Goal: Transaction & Acquisition: Purchase product/service

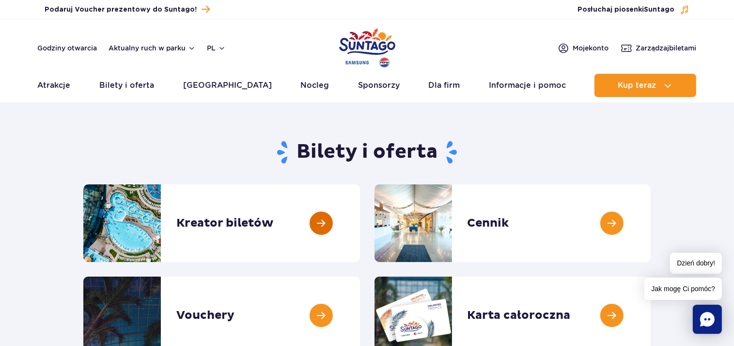
click at [360, 224] on link at bounding box center [360, 223] width 0 height 78
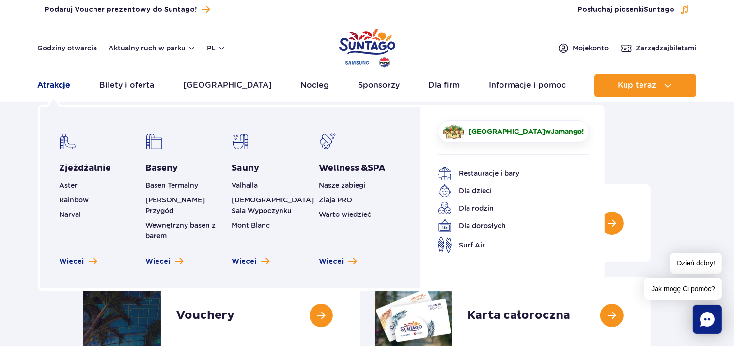
click at [49, 83] on link "Atrakcje" at bounding box center [54, 85] width 33 height 23
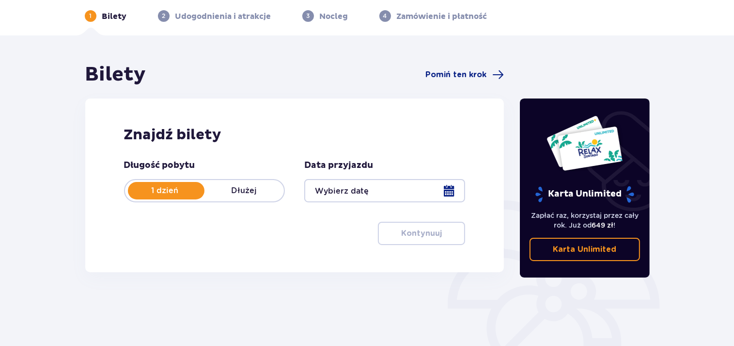
scroll to position [102, 0]
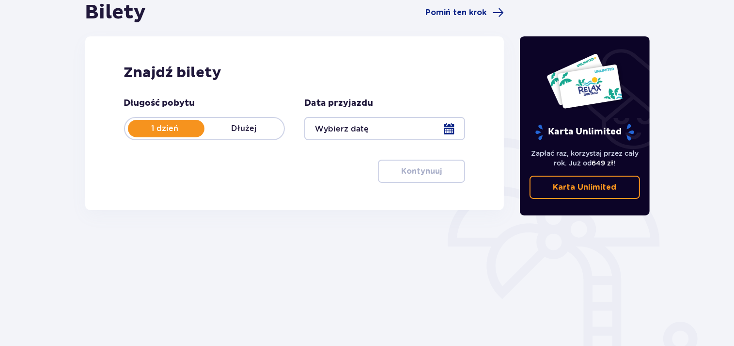
click at [444, 127] on div at bounding box center [384, 128] width 161 height 23
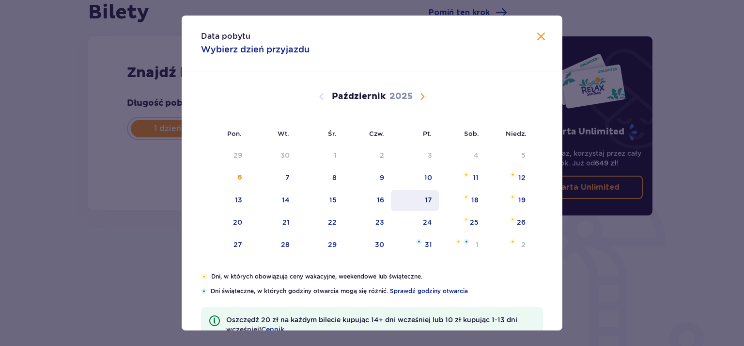
click at [418, 198] on div "17" at bounding box center [415, 199] width 48 height 21
click at [423, 221] on div "24" at bounding box center [427, 222] width 9 height 10
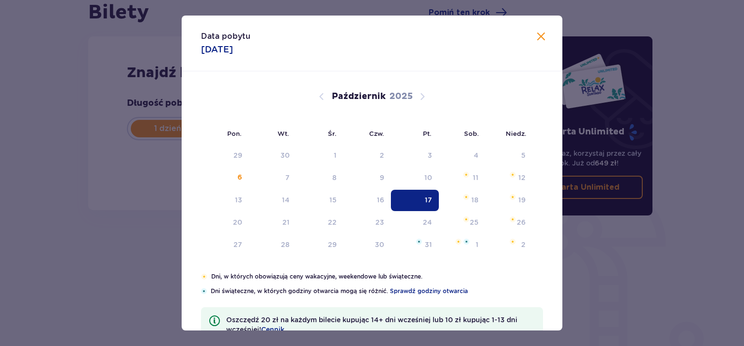
click at [422, 220] on div "Bilety Pomiń ten krok Znajdź bilety Długość pobytu 1 dzień Dłużej Data przyjazd…" at bounding box center [297, 110] width 419 height 221
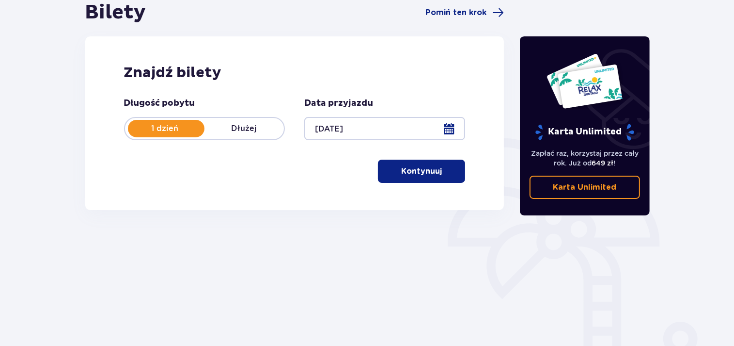
click at [451, 133] on div at bounding box center [384, 128] width 161 height 23
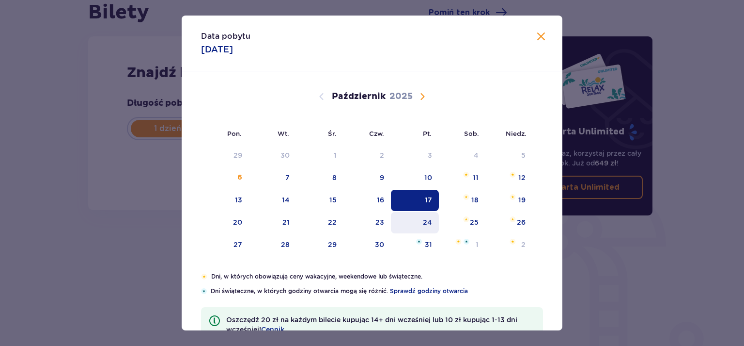
click at [425, 221] on div "24" at bounding box center [427, 222] width 9 height 10
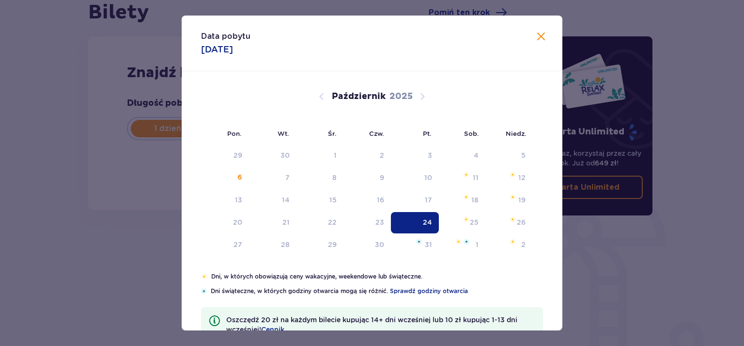
click at [425, 221] on div "24" at bounding box center [427, 222] width 9 height 10
click at [424, 219] on div "24" at bounding box center [427, 222] width 9 height 10
type input "[DATE]"
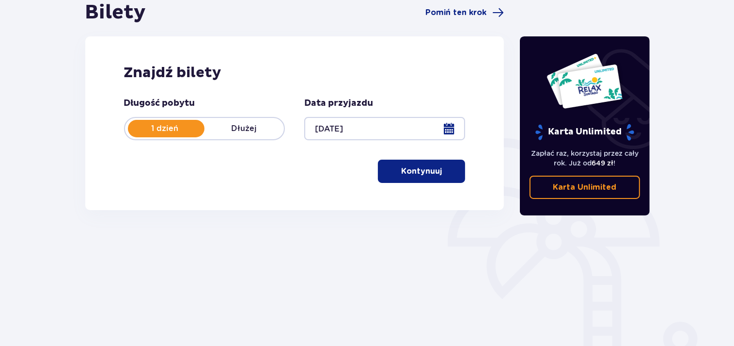
click at [402, 172] on p "Kontynuuj" at bounding box center [421, 171] width 41 height 11
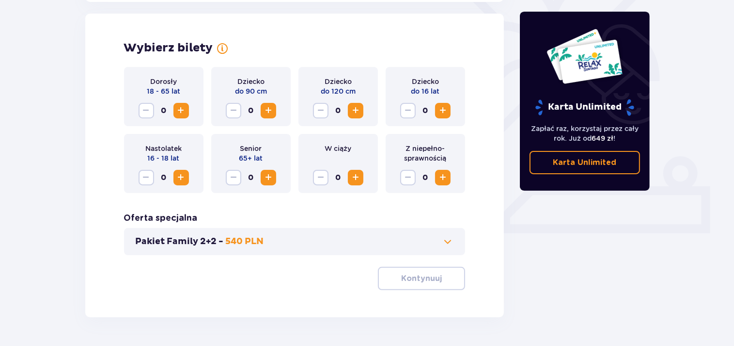
scroll to position [269, 0]
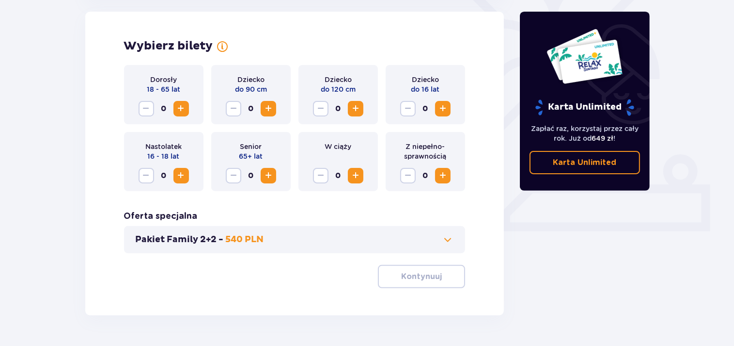
click at [238, 236] on p "540 PLN" at bounding box center [245, 240] width 38 height 12
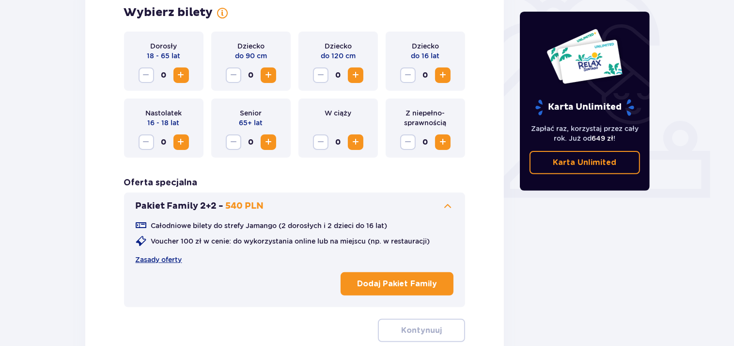
scroll to position [320, 0]
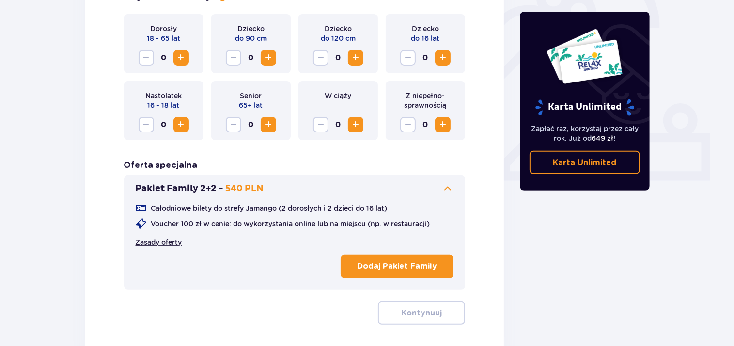
click at [166, 240] on link "Zasady oferty" at bounding box center [159, 242] width 47 height 10
click at [180, 62] on span "Zwiększ" at bounding box center [181, 58] width 12 height 12
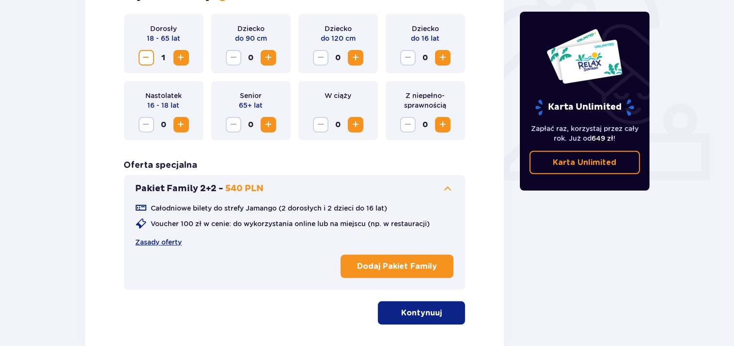
click at [180, 62] on span "Zwiększ" at bounding box center [181, 58] width 12 height 12
click at [441, 60] on span "Zwiększ" at bounding box center [443, 58] width 12 height 12
click at [358, 58] on span "Zwiększ" at bounding box center [356, 58] width 12 height 12
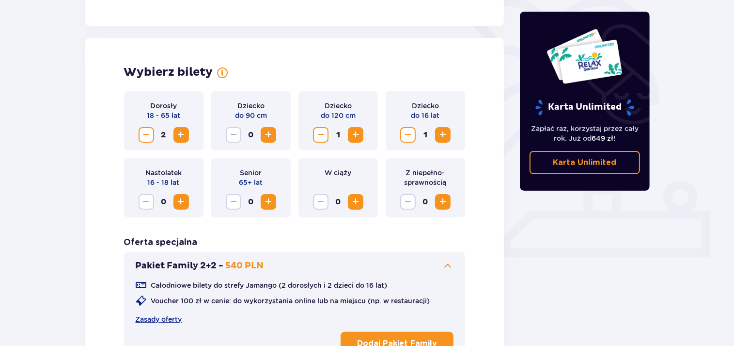
scroll to position [384, 0]
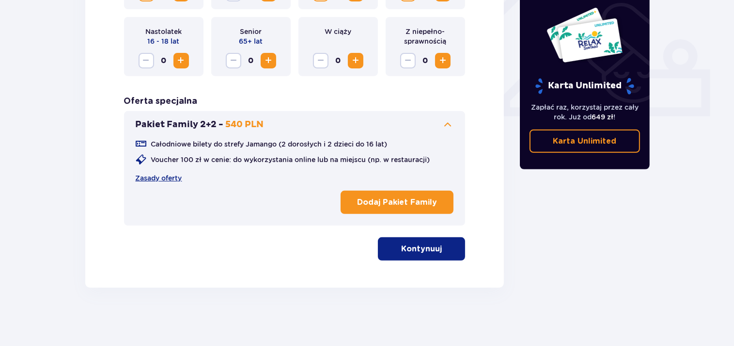
click at [443, 243] on span "button" at bounding box center [444, 249] width 12 height 12
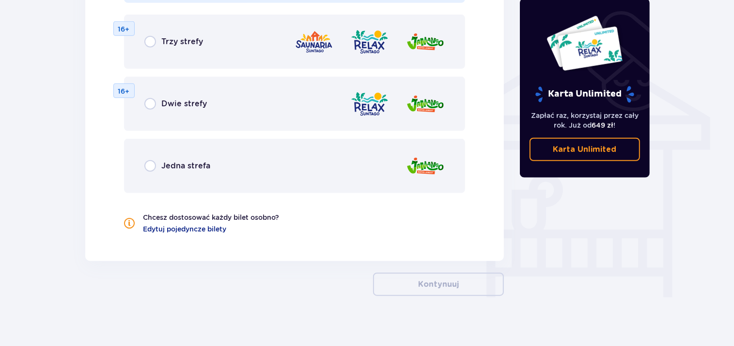
scroll to position [757, 0]
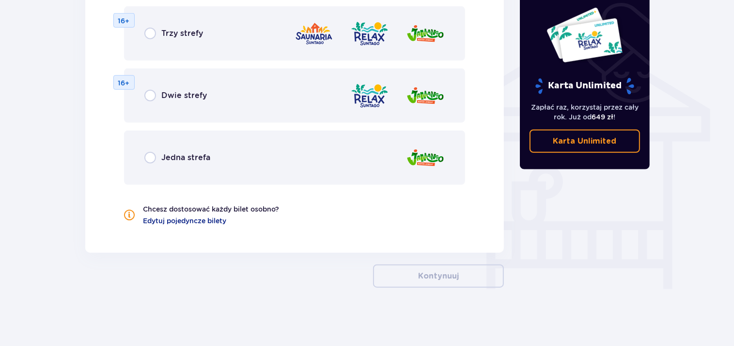
click at [149, 35] on input "radio" at bounding box center [150, 34] width 12 height 12
radio input "true"
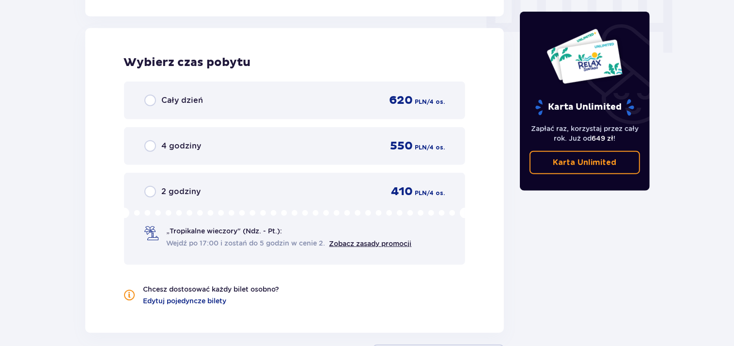
scroll to position [997, 0]
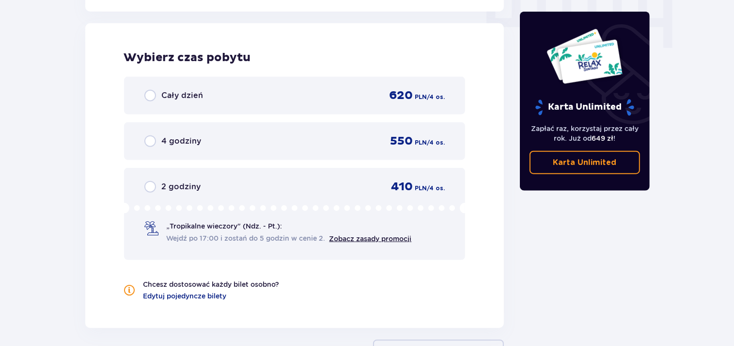
click at [152, 98] on input "radio" at bounding box center [150, 96] width 12 height 12
radio input "true"
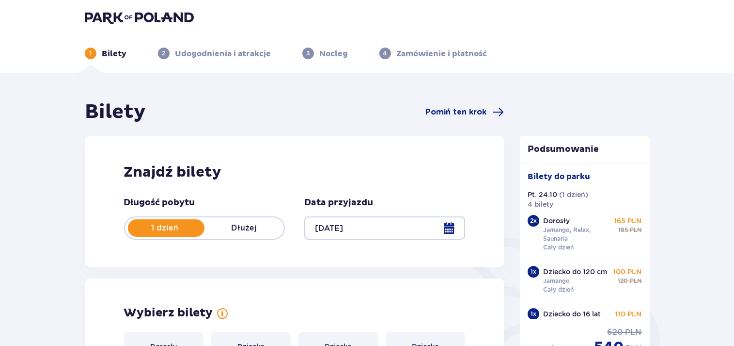
scroll to position [0, 0]
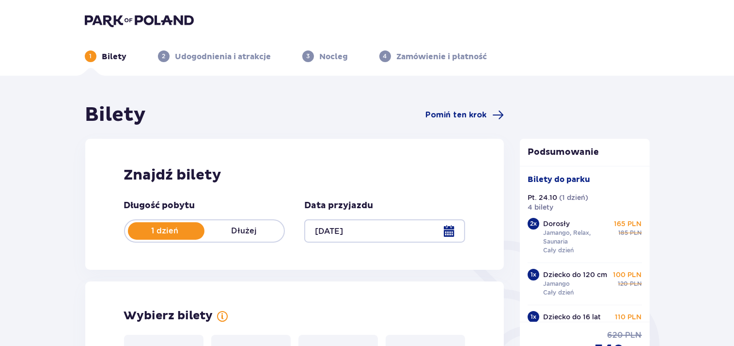
click at [451, 231] on div at bounding box center [384, 230] width 161 height 23
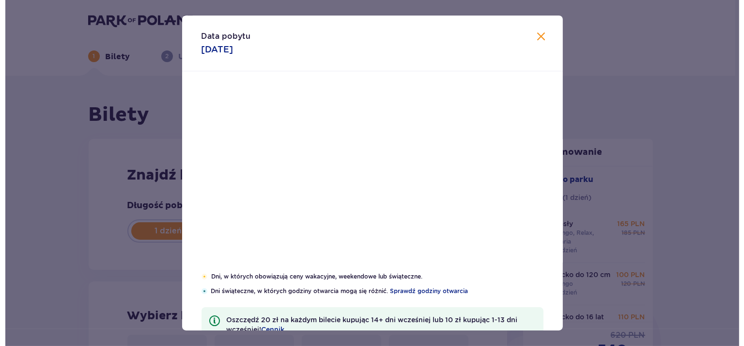
scroll to position [256, 0]
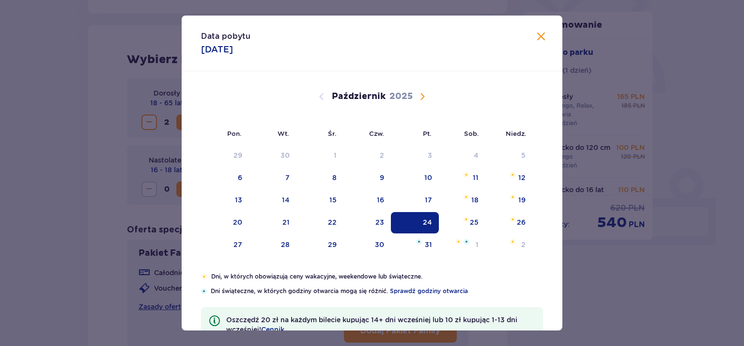
click at [426, 221] on div "24" at bounding box center [427, 222] width 9 height 10
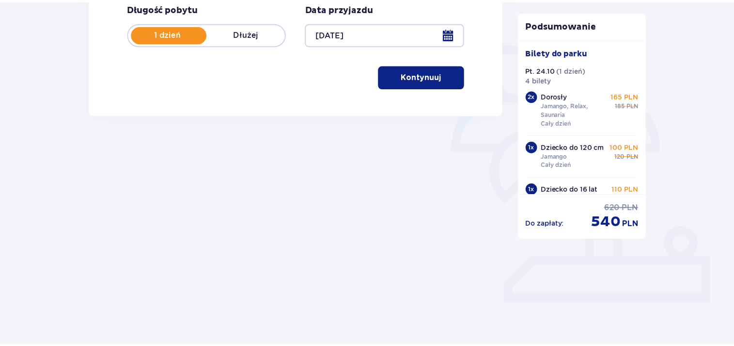
scroll to position [36, 0]
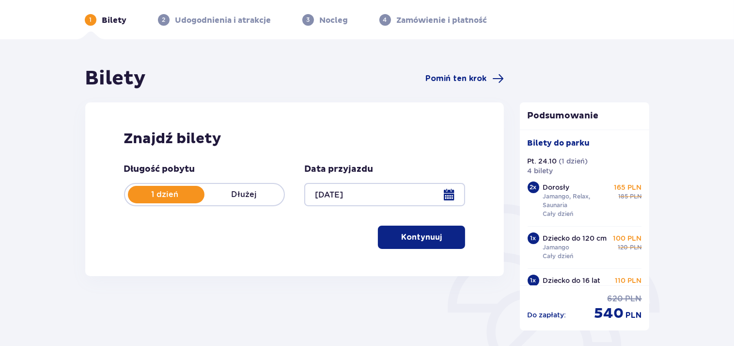
click at [418, 147] on h2 "Znajdź bilety" at bounding box center [295, 138] width 342 height 18
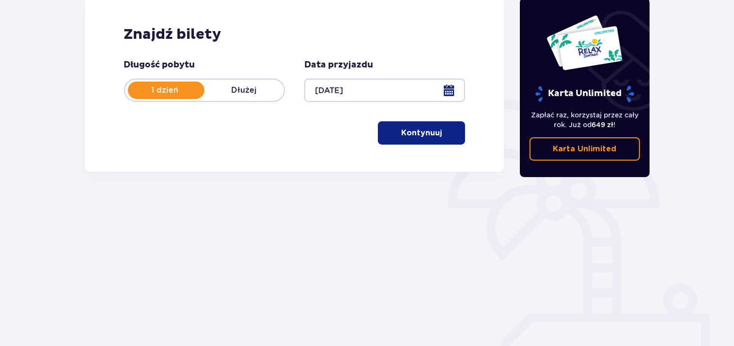
scroll to position [148, 0]
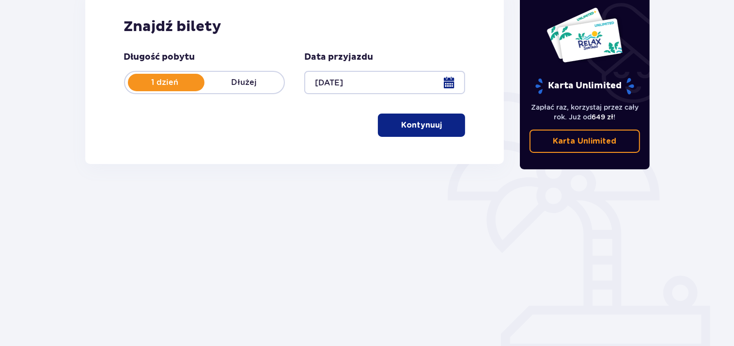
click at [421, 129] on p "Kontynuuj" at bounding box center [421, 125] width 41 height 11
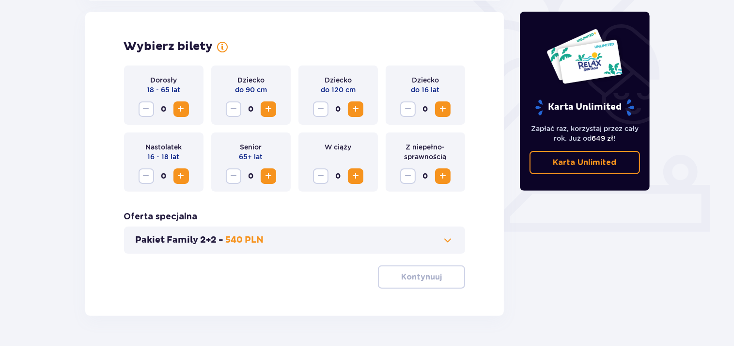
scroll to position [269, 0]
click at [412, 231] on div "Pakiet Family 2+2 - 540 PLN" at bounding box center [295, 239] width 342 height 27
click at [441, 243] on button "Pakiet Family 2+2 - 540 PLN" at bounding box center [295, 240] width 318 height 12
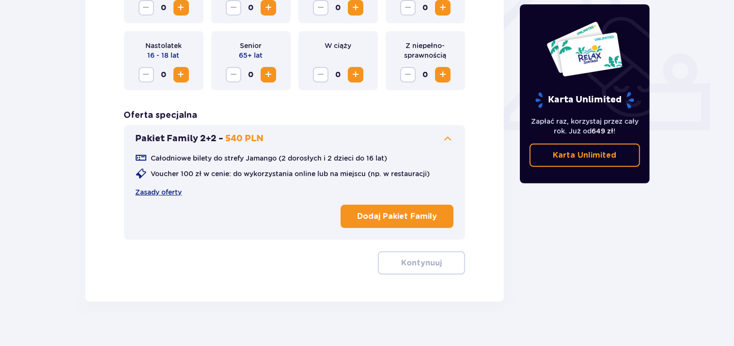
scroll to position [372, 0]
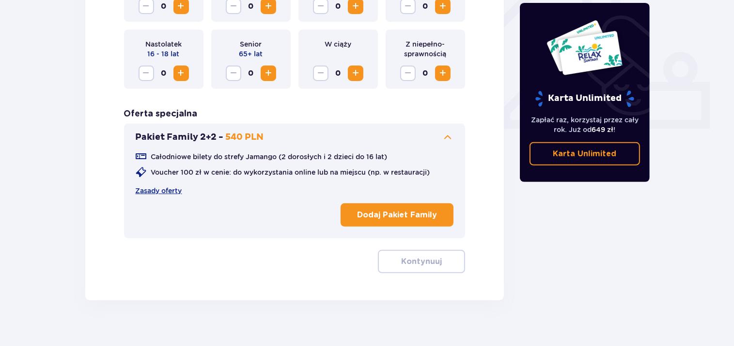
click at [402, 213] on p "Dodaj Pakiet Family" at bounding box center [397, 214] width 80 height 11
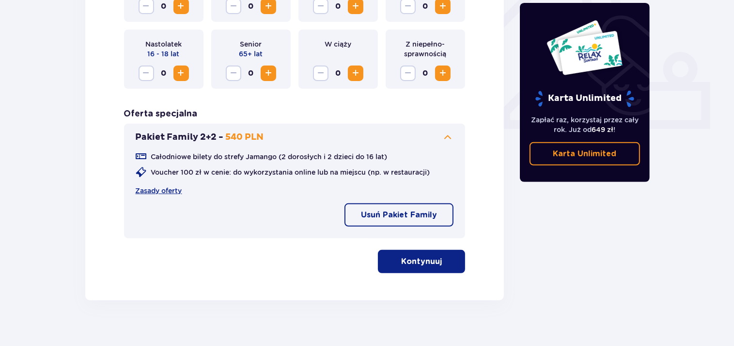
click at [442, 264] on span "button" at bounding box center [444, 261] width 12 height 12
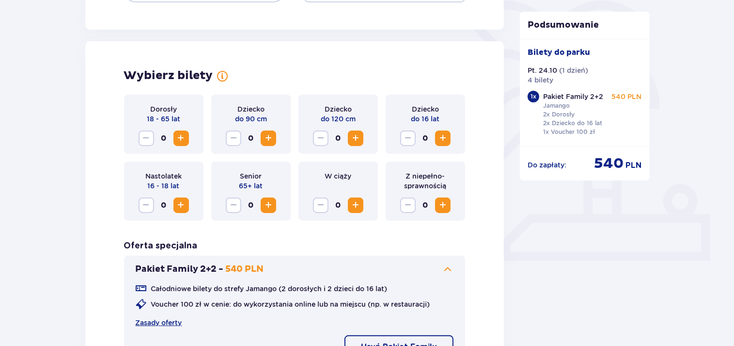
scroll to position [252, 0]
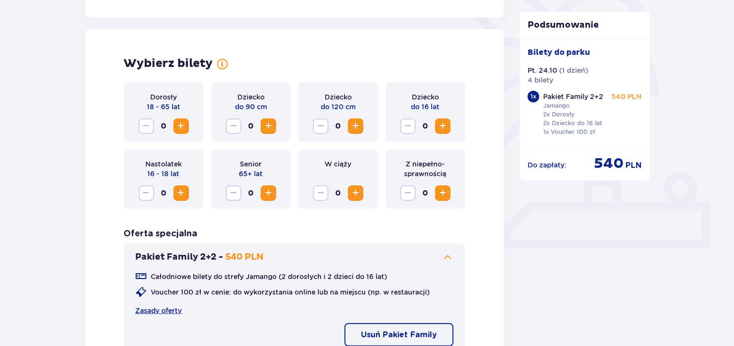
click at [181, 127] on span "Zwiększ" at bounding box center [181, 126] width 12 height 12
click at [360, 125] on span "Zwiększ" at bounding box center [356, 126] width 12 height 12
click at [442, 127] on span "Zwiększ" at bounding box center [443, 126] width 12 height 12
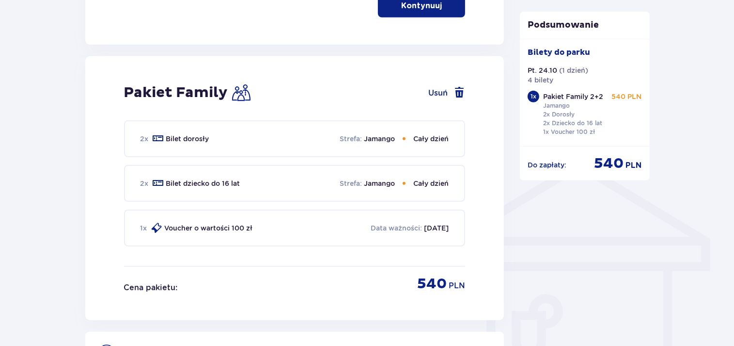
scroll to position [747, 0]
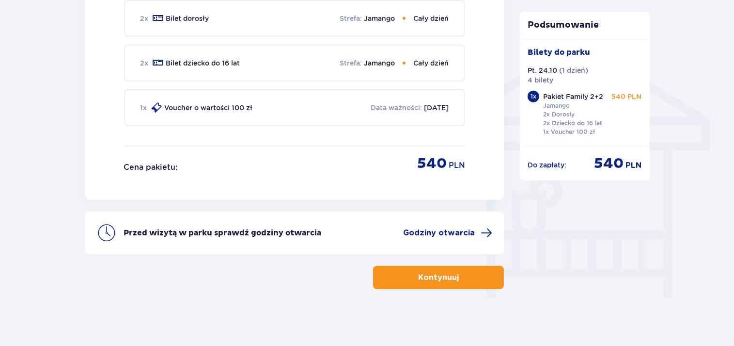
click at [441, 275] on p "Kontynuuj" at bounding box center [438, 277] width 41 height 11
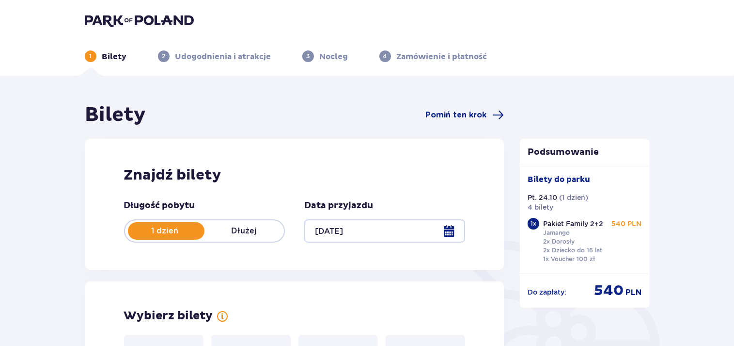
type input "[DATE]"
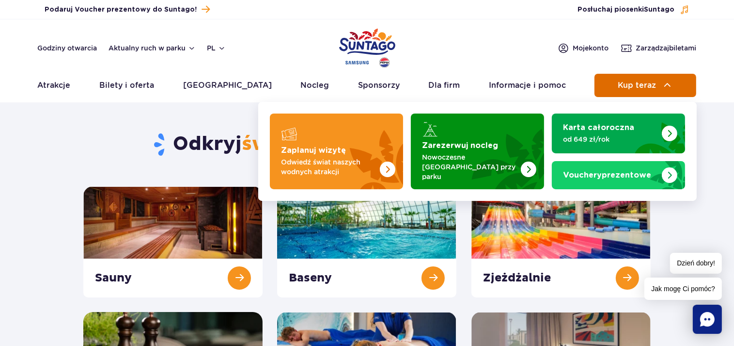
click at [629, 86] on span "Kup teraz" at bounding box center [637, 85] width 38 height 9
click at [630, 82] on span "Kup teraz" at bounding box center [637, 85] width 38 height 9
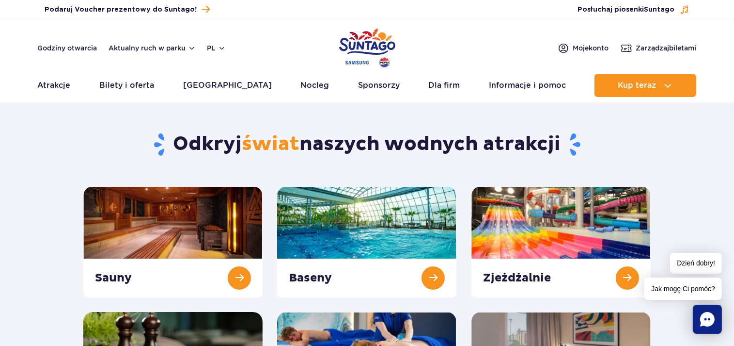
click at [373, 42] on img "Park of Poland" at bounding box center [367, 48] width 56 height 45
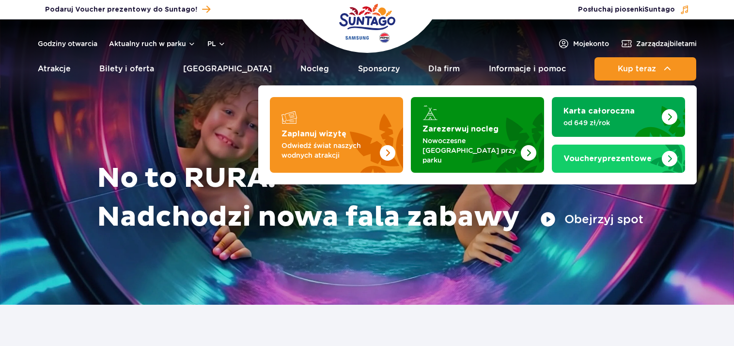
click at [630, 66] on span "Kup teraz" at bounding box center [637, 68] width 38 height 9
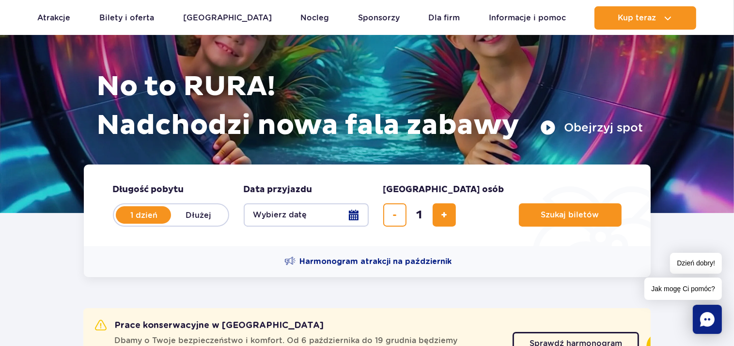
scroll to position [102, 0]
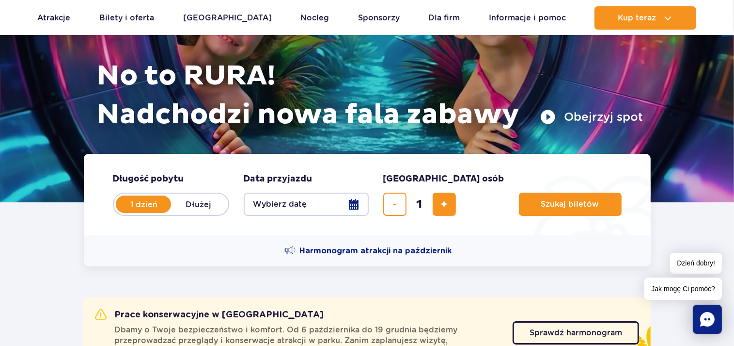
click at [351, 206] on button "Wybierz datę" at bounding box center [306, 203] width 125 height 23
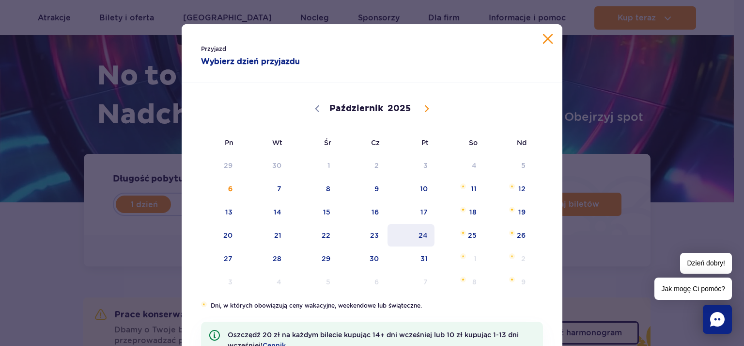
click at [410, 234] on span "24" at bounding box center [411, 235] width 49 height 22
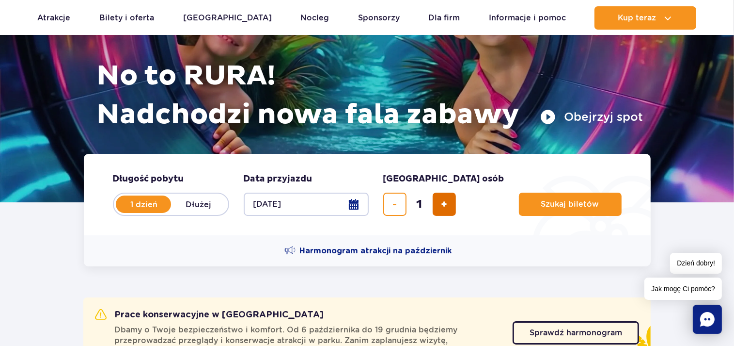
click at [442, 210] on button "dodaj bilet" at bounding box center [444, 203] width 23 height 23
type input "4"
click at [537, 207] on span "Szukaj biletów" at bounding box center [566, 204] width 58 height 9
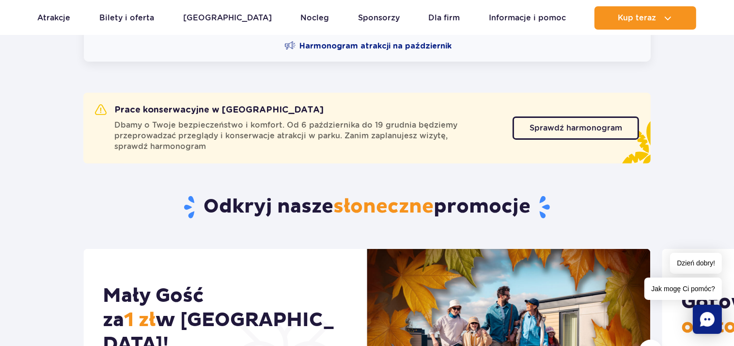
scroll to position [51, 0]
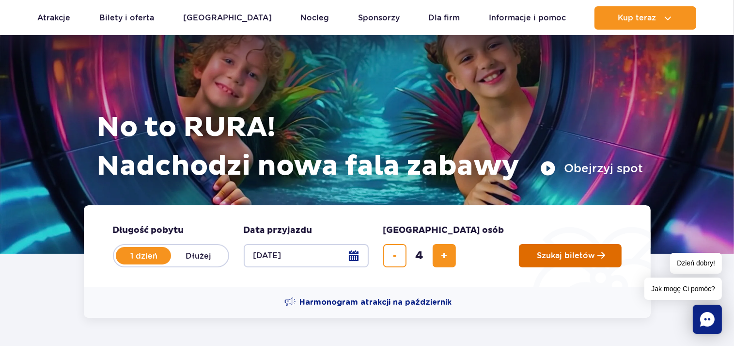
click at [549, 253] on span "Szukaj biletów" at bounding box center [566, 255] width 58 height 9
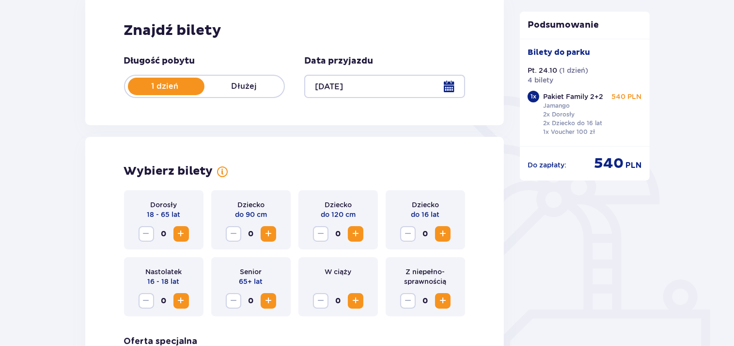
scroll to position [153, 0]
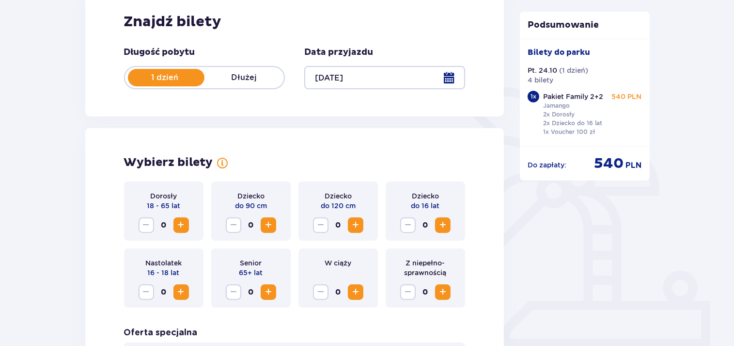
click at [181, 221] on span "Zwiększ" at bounding box center [181, 225] width 12 height 12
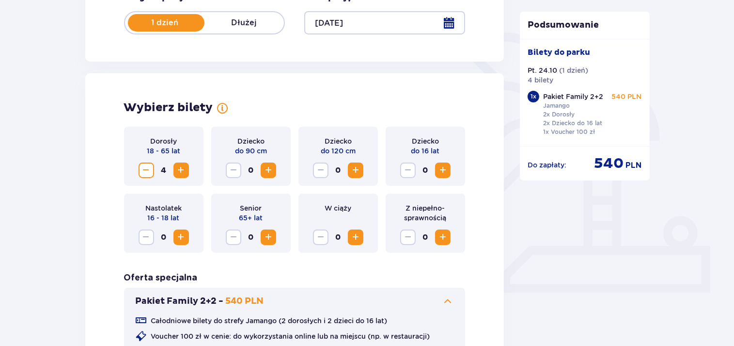
scroll to position [307, 0]
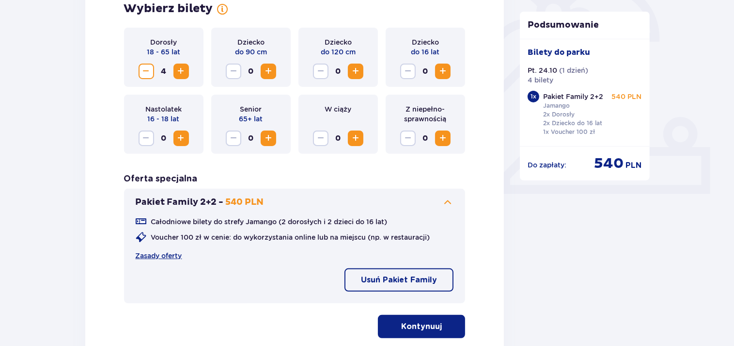
click at [146, 71] on span "Zmniejsz" at bounding box center [147, 71] width 12 height 12
click at [358, 73] on span "Zwiększ" at bounding box center [356, 71] width 12 height 12
click at [441, 78] on button "Zwiększ" at bounding box center [443, 71] width 16 height 16
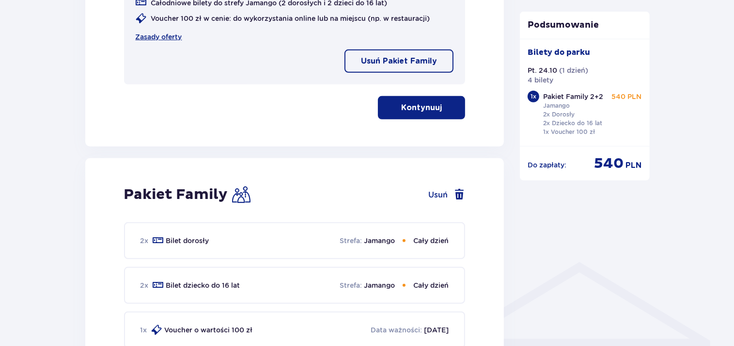
scroll to position [665, 0]
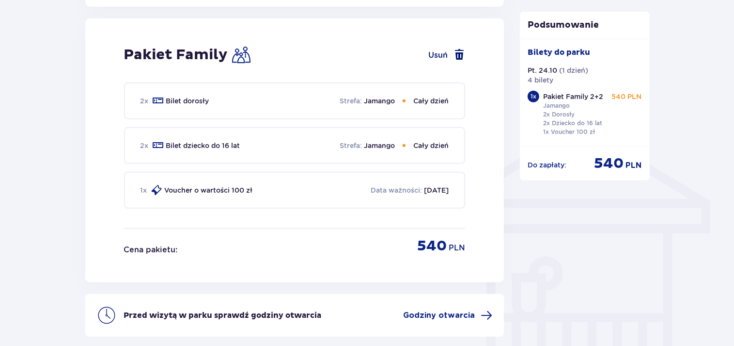
click at [435, 51] on button "Usuń" at bounding box center [446, 55] width 37 height 12
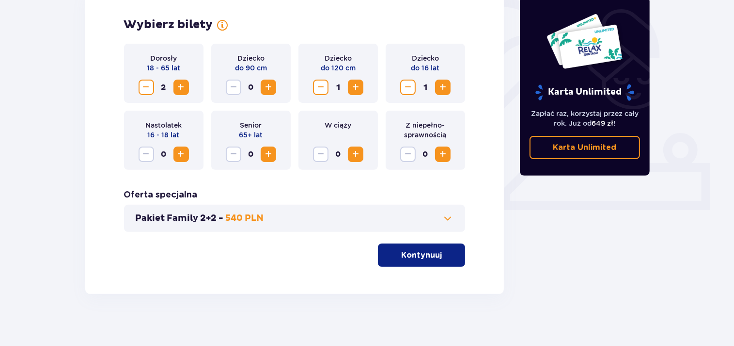
scroll to position [297, 0]
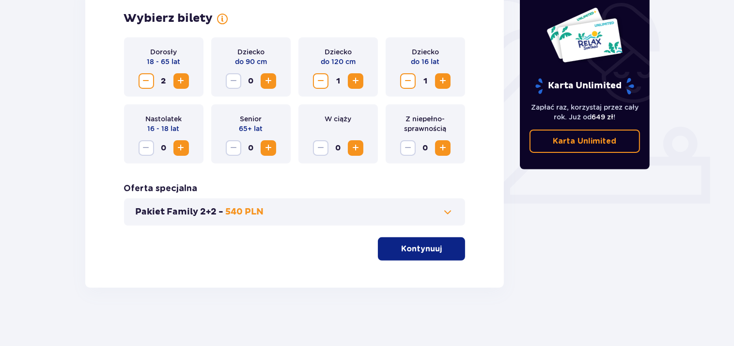
click at [422, 259] on button "Kontynuuj" at bounding box center [421, 248] width 87 height 23
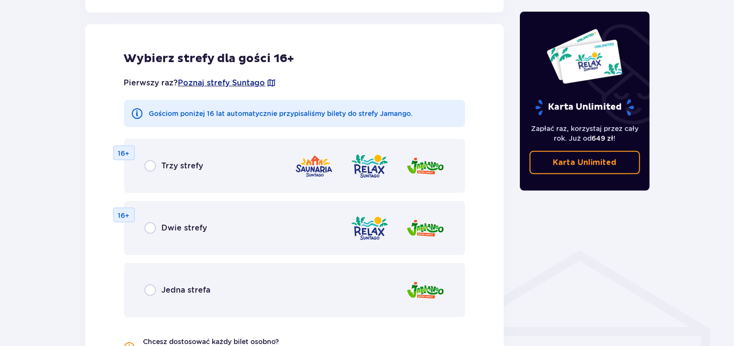
scroll to position [538, 0]
click at [147, 168] on input "radio" at bounding box center [150, 165] width 12 height 12
radio input "true"
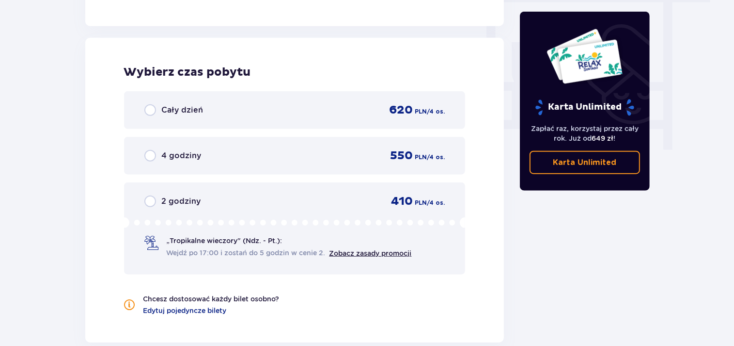
scroll to position [910, 0]
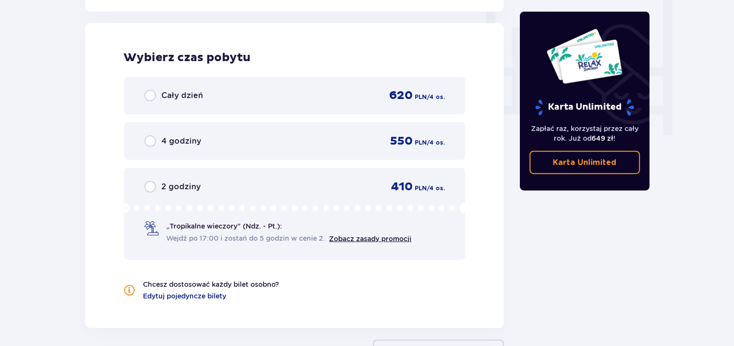
click at [155, 97] on input "radio" at bounding box center [150, 96] width 12 height 12
radio input "true"
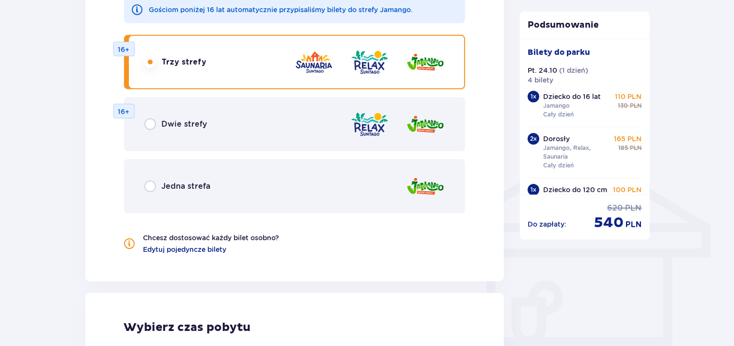
scroll to position [578, 0]
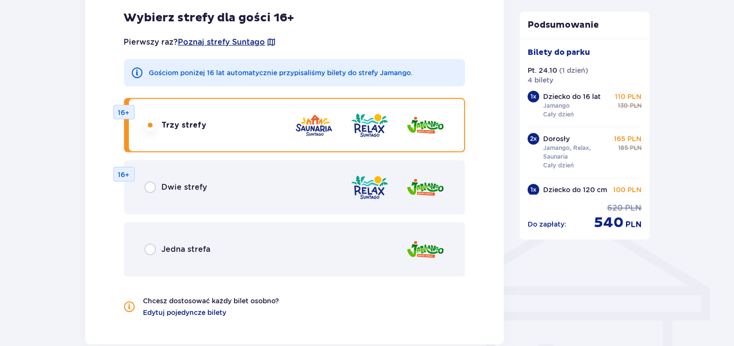
click at [149, 188] on input "radio" at bounding box center [150, 187] width 12 height 12
radio input "true"
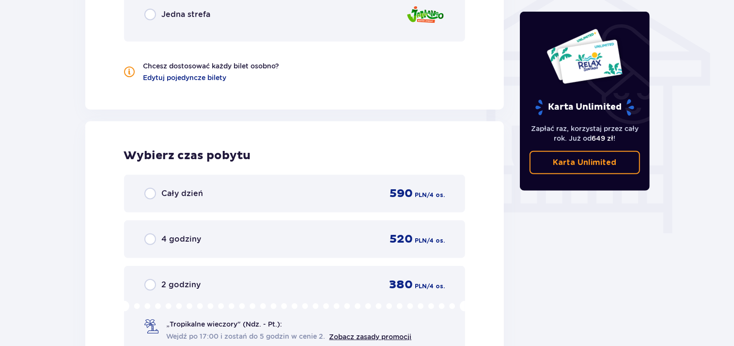
scroll to position [882, 0]
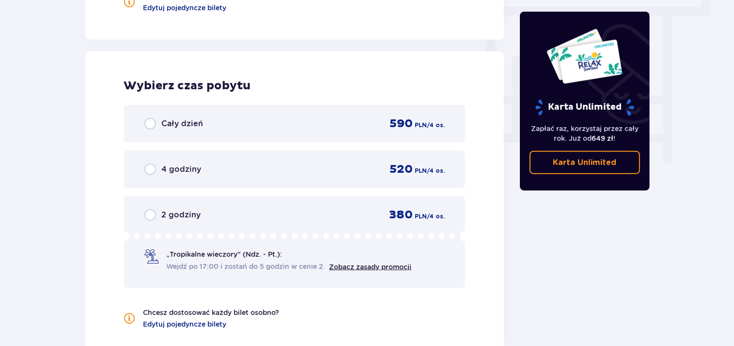
click at [152, 121] on input "radio" at bounding box center [150, 124] width 12 height 12
radio input "true"
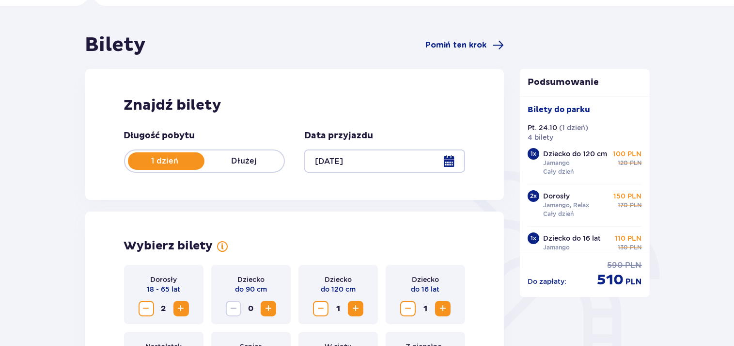
scroll to position [66, 0]
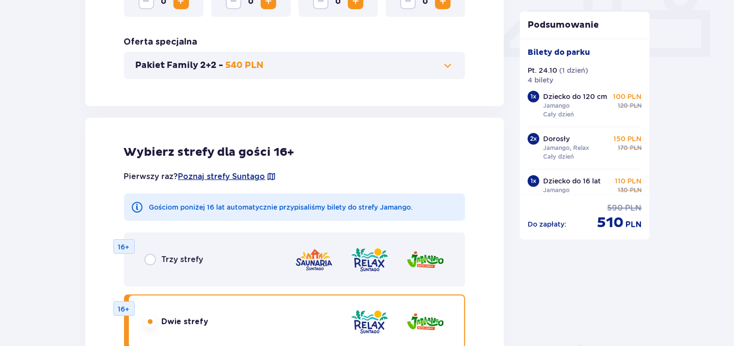
scroll to position [563, 0]
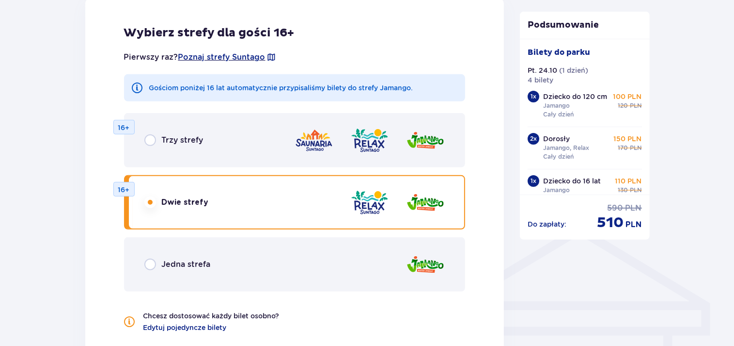
click at [150, 264] on input "radio" at bounding box center [150, 264] width 12 height 12
radio input "true"
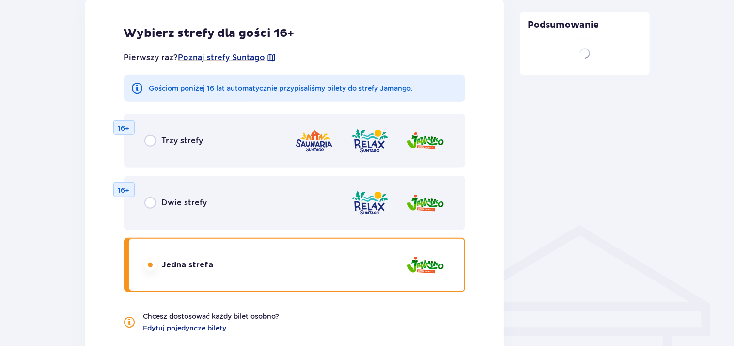
scroll to position [909, 0]
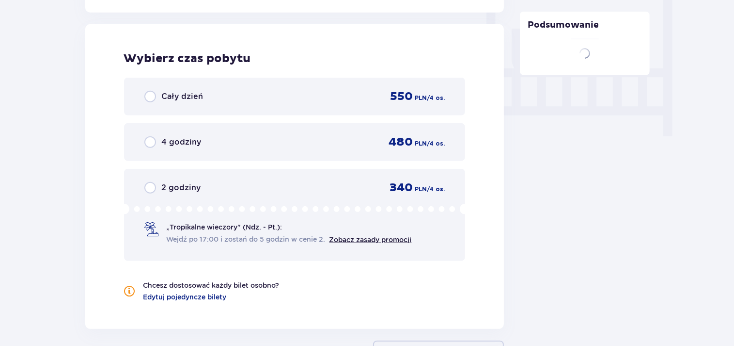
click at [148, 94] on input "radio" at bounding box center [150, 97] width 12 height 12
radio input "true"
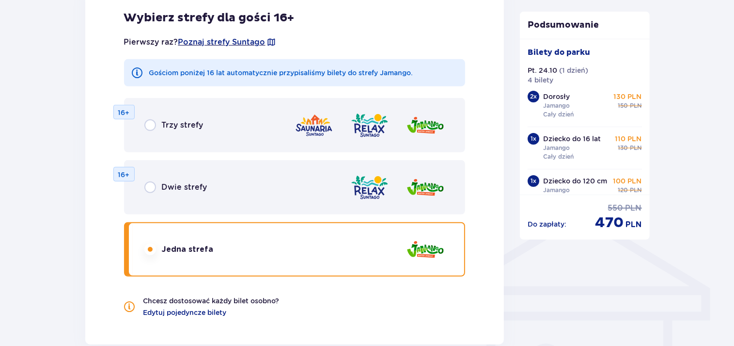
scroll to position [271, 0]
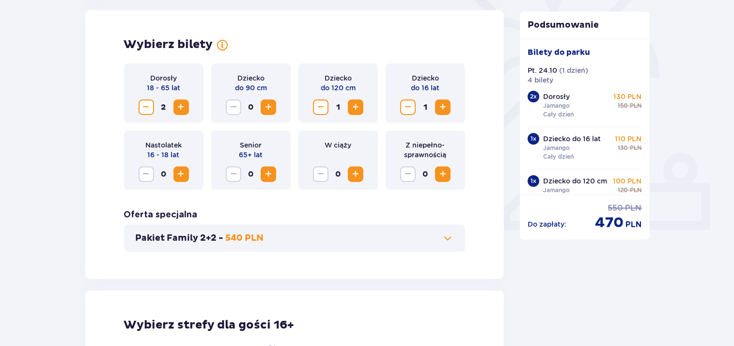
click at [228, 241] on p "540 PLN" at bounding box center [245, 238] width 38 height 12
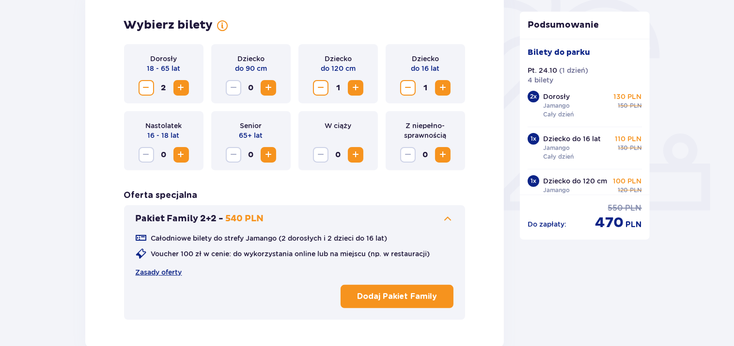
scroll to position [320, 0]
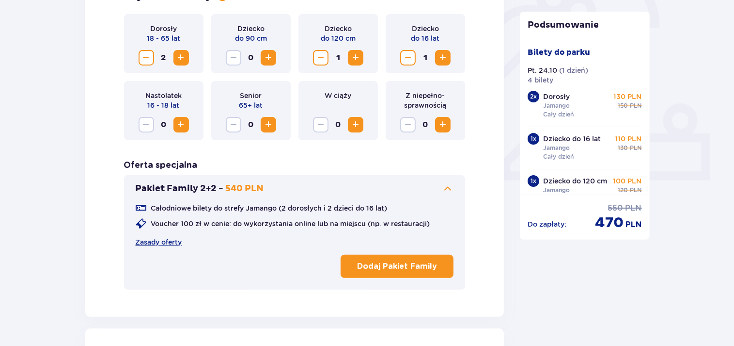
click at [404, 264] on p "Dodaj Pakiet Family" at bounding box center [397, 266] width 80 height 11
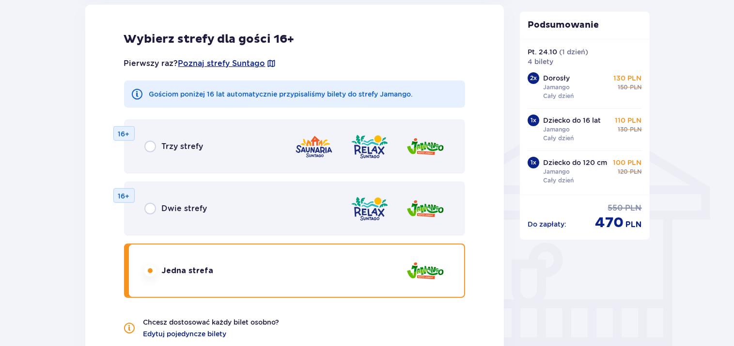
scroll to position [678, 0]
click at [147, 208] on input "radio" at bounding box center [150, 209] width 12 height 12
radio input "true"
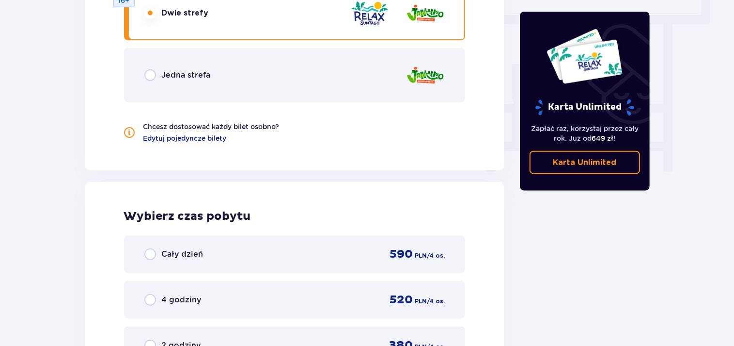
scroll to position [930, 0]
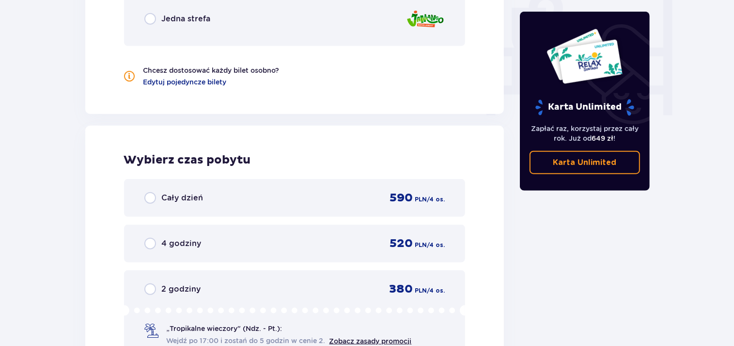
click at [155, 203] on input "radio" at bounding box center [150, 198] width 12 height 12
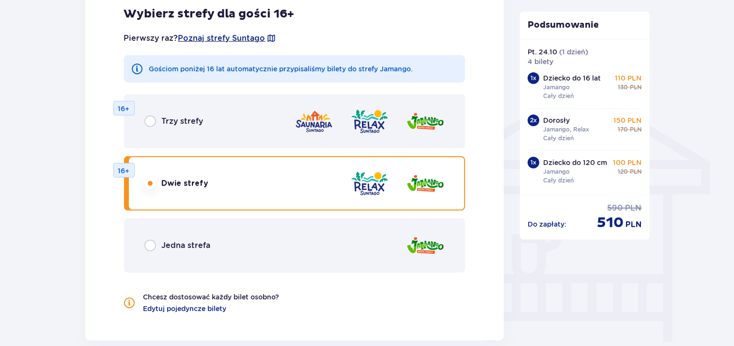
scroll to position [709, 0]
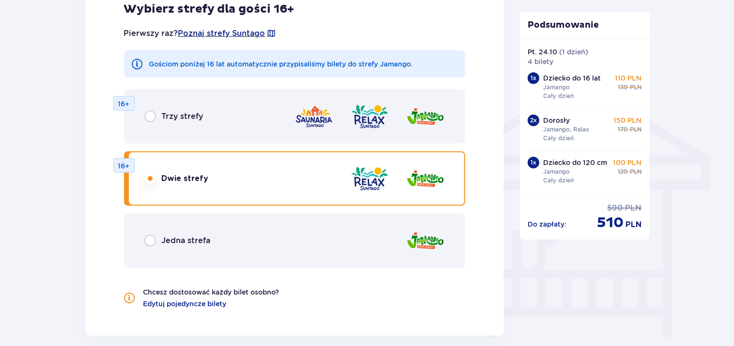
click at [149, 114] on input "radio" at bounding box center [150, 116] width 12 height 12
radio input "true"
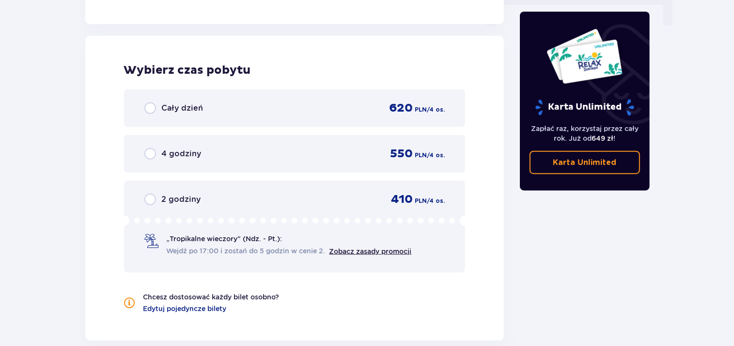
scroll to position [1032, 0]
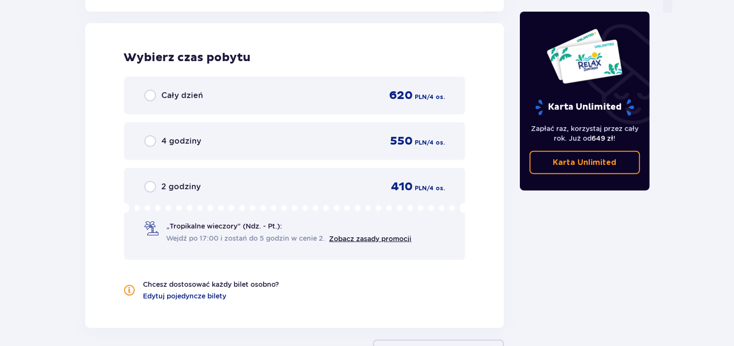
click at [144, 95] on input "radio" at bounding box center [150, 96] width 12 height 12
radio input "true"
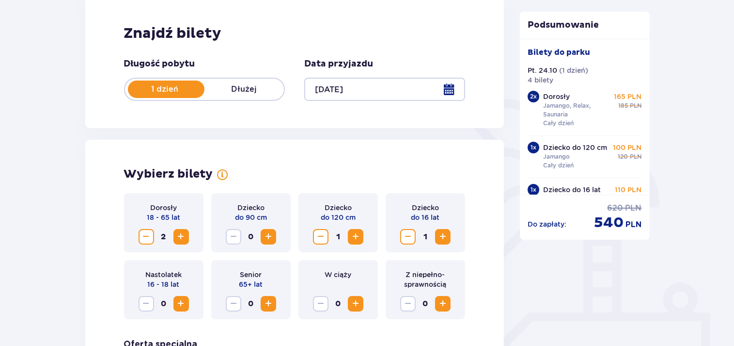
scroll to position [0, 0]
